Goal: Information Seeking & Learning: Compare options

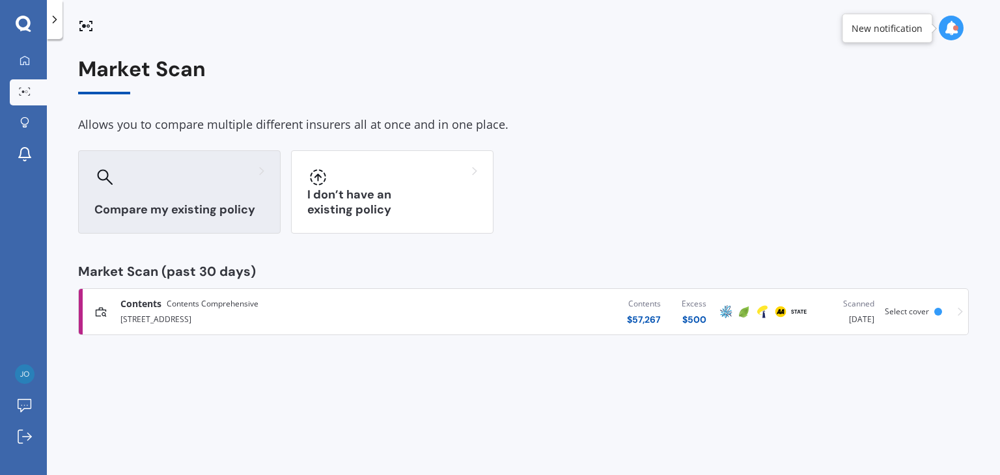
click at [159, 212] on h3 "Compare my existing policy" at bounding box center [179, 209] width 170 height 15
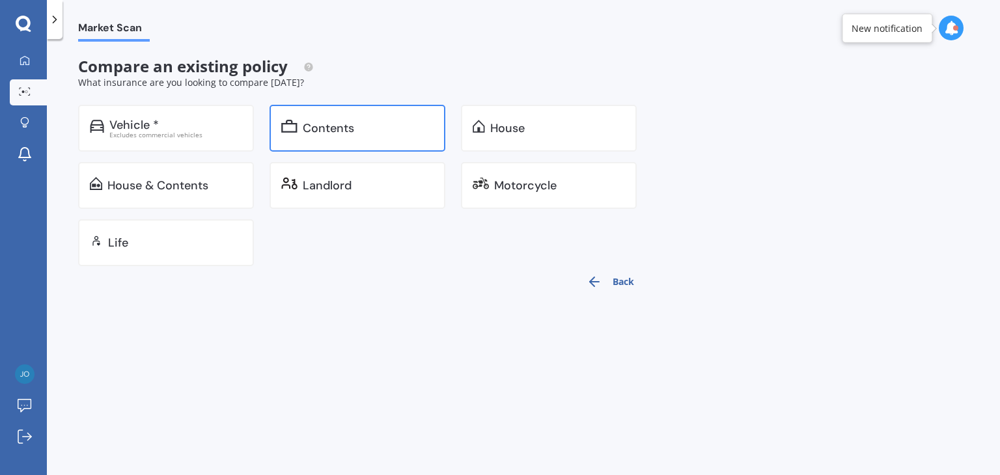
click at [349, 122] on div "Contents" at bounding box center [328, 128] width 51 height 13
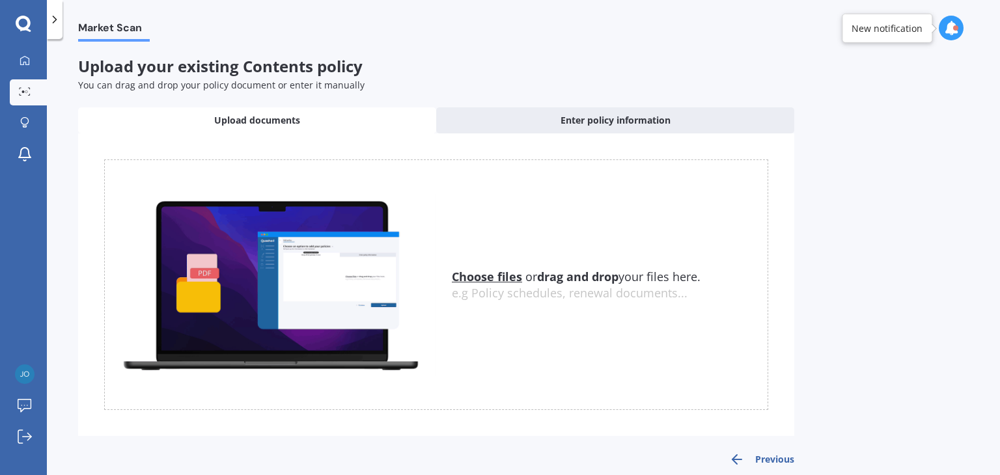
click at [948, 21] on icon at bounding box center [951, 28] width 14 height 14
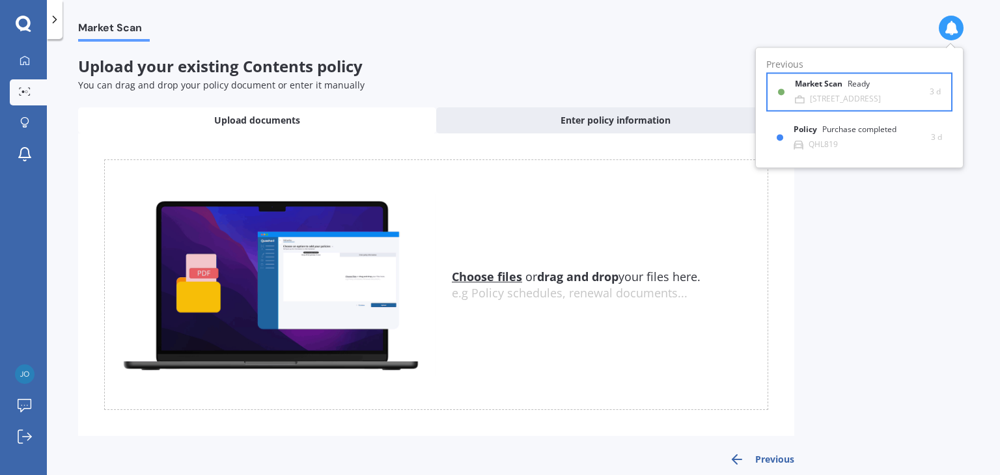
click at [843, 84] on b "Market Scan" at bounding box center [821, 84] width 53 height 9
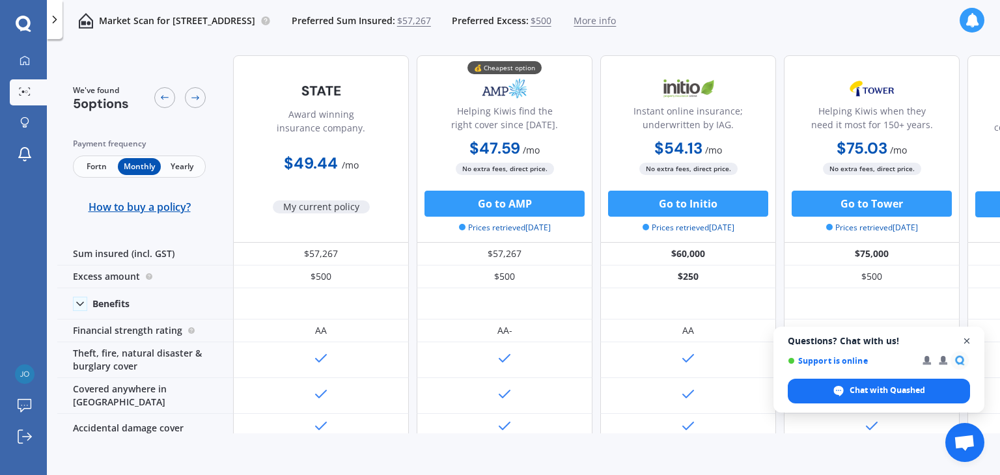
click at [963, 339] on span "Close chat" at bounding box center [967, 341] width 16 height 16
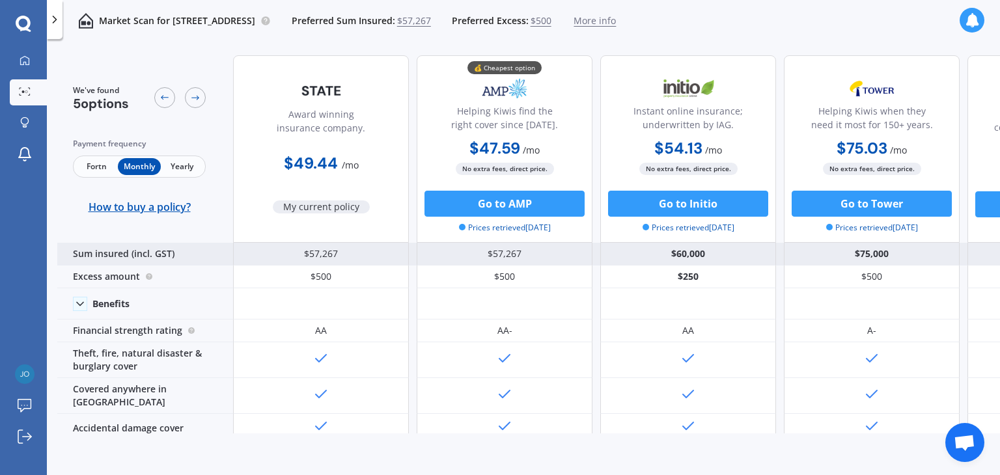
click at [560, 256] on div "$57,267" at bounding box center [505, 254] width 176 height 23
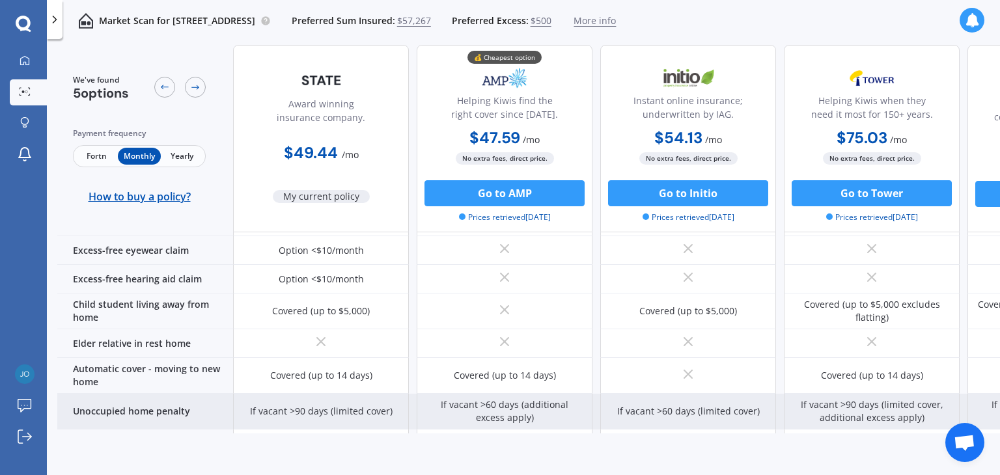
scroll to position [997, 0]
